Goal: Task Accomplishment & Management: Manage account settings

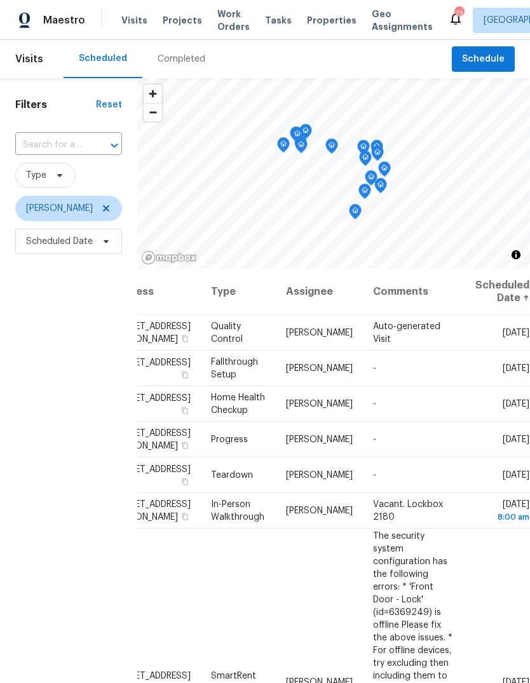
scroll to position [0, 105]
click at [0, 0] on icon at bounding box center [0, 0] width 0 height 0
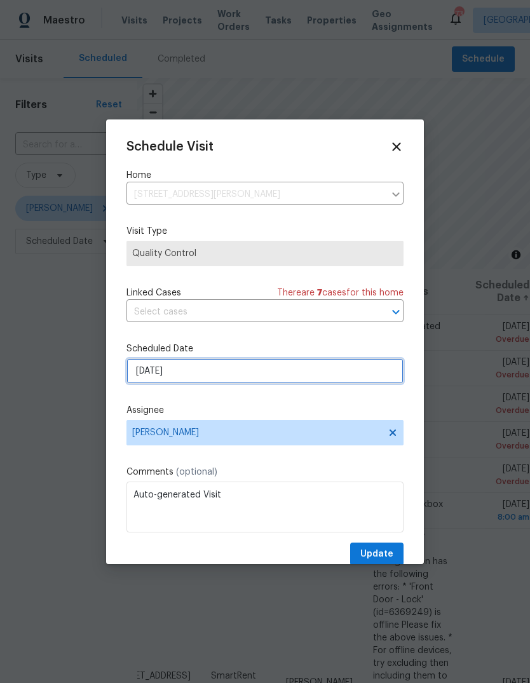
click at [362, 379] on input "[DATE]" at bounding box center [264, 370] width 277 height 25
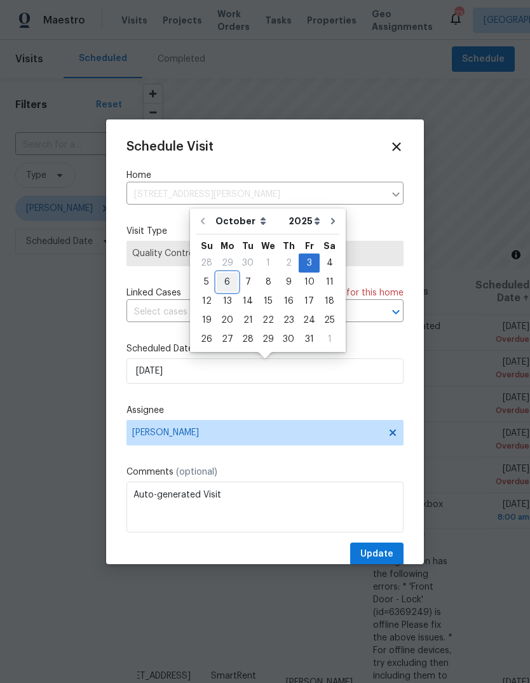
click at [229, 281] on div "6" at bounding box center [227, 282] width 21 height 18
type input "[DATE]"
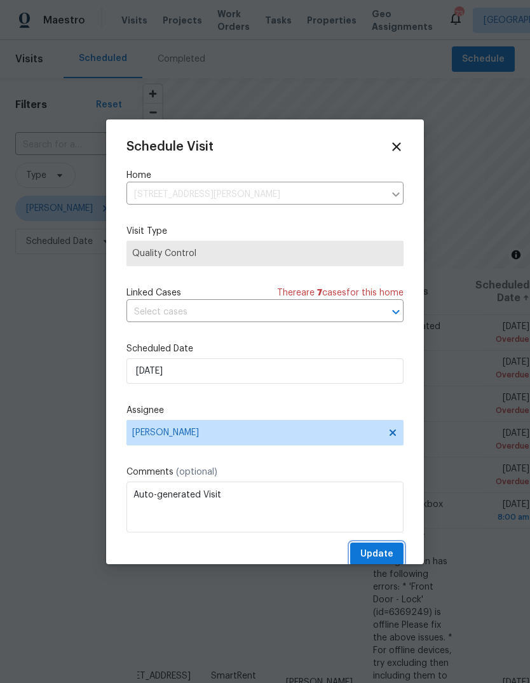
click at [398, 551] on button "Update" at bounding box center [376, 555] width 53 height 24
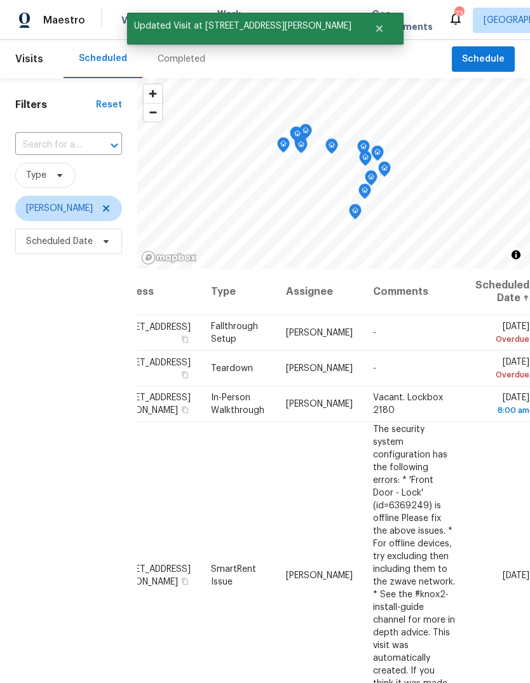
click at [0, 0] on icon at bounding box center [0, 0] width 0 height 0
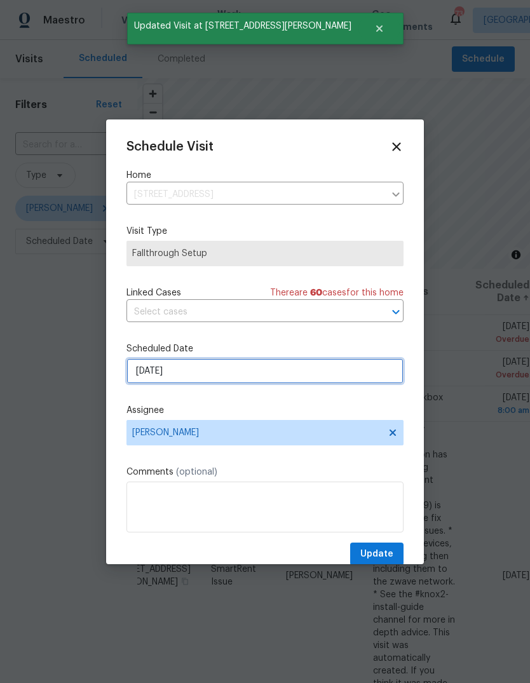
click at [371, 377] on input "[DATE]" at bounding box center [264, 370] width 277 height 25
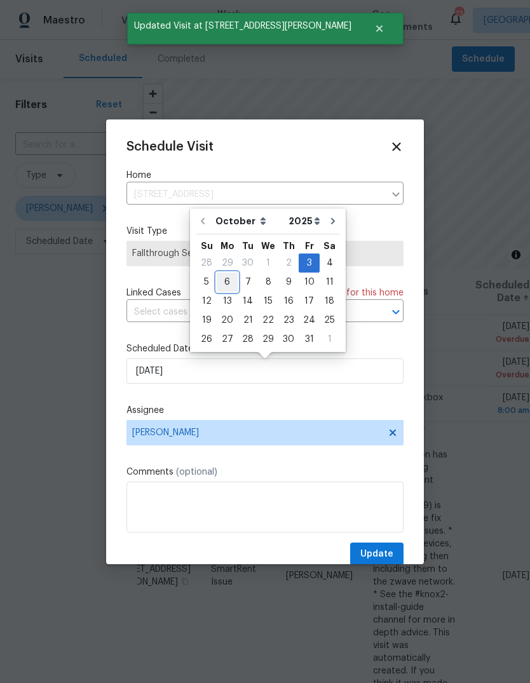
click at [229, 278] on div "6" at bounding box center [227, 282] width 21 height 18
type input "[DATE]"
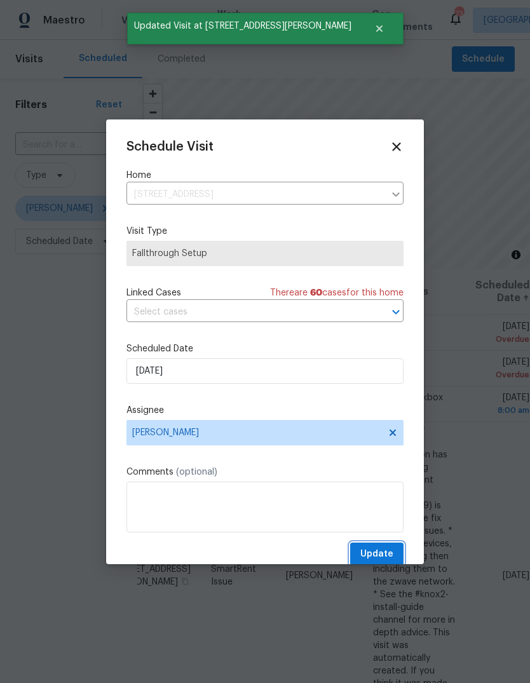
click at [402, 556] on button "Update" at bounding box center [376, 555] width 53 height 24
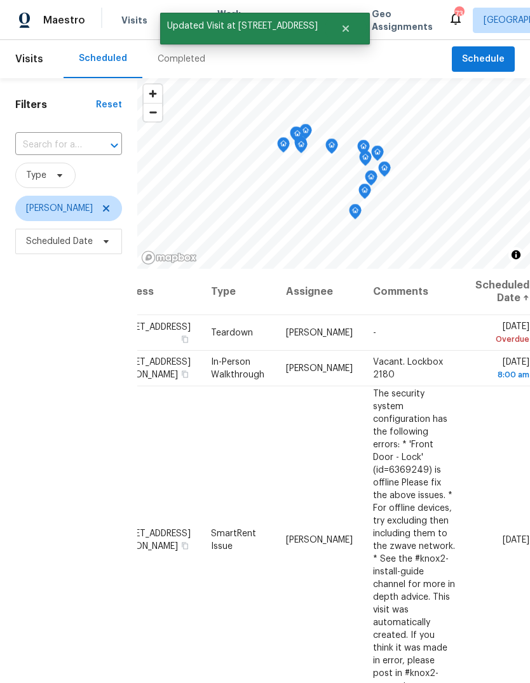
click at [0, 0] on icon at bounding box center [0, 0] width 0 height 0
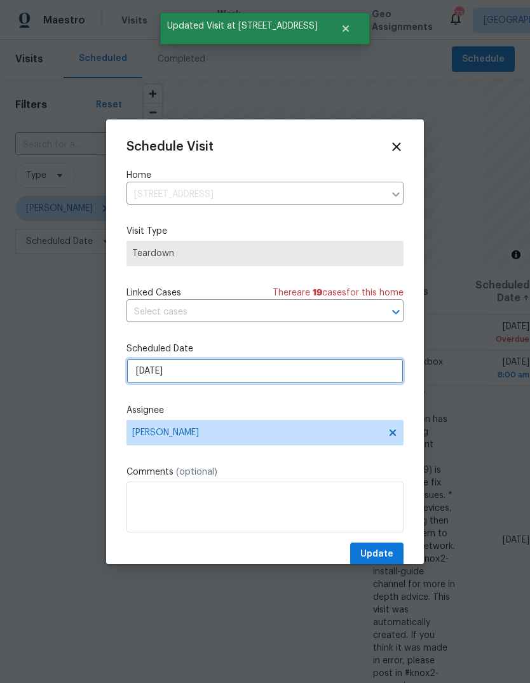
click at [368, 374] on input "[DATE]" at bounding box center [264, 370] width 277 height 25
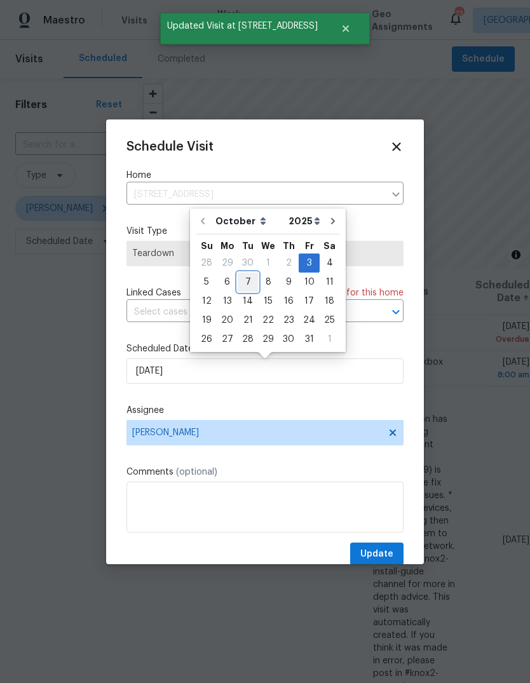
click at [249, 280] on div "7" at bounding box center [248, 282] width 20 height 18
type input "[DATE]"
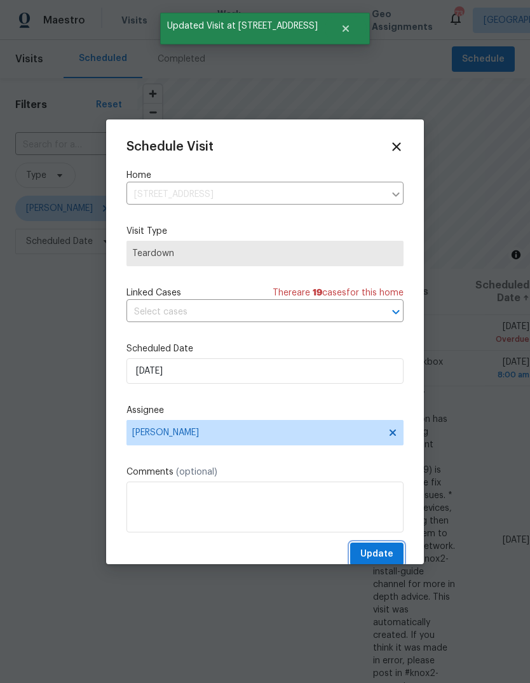
click at [402, 550] on button "Update" at bounding box center [376, 555] width 53 height 24
